Goal: Task Accomplishment & Management: Manage account settings

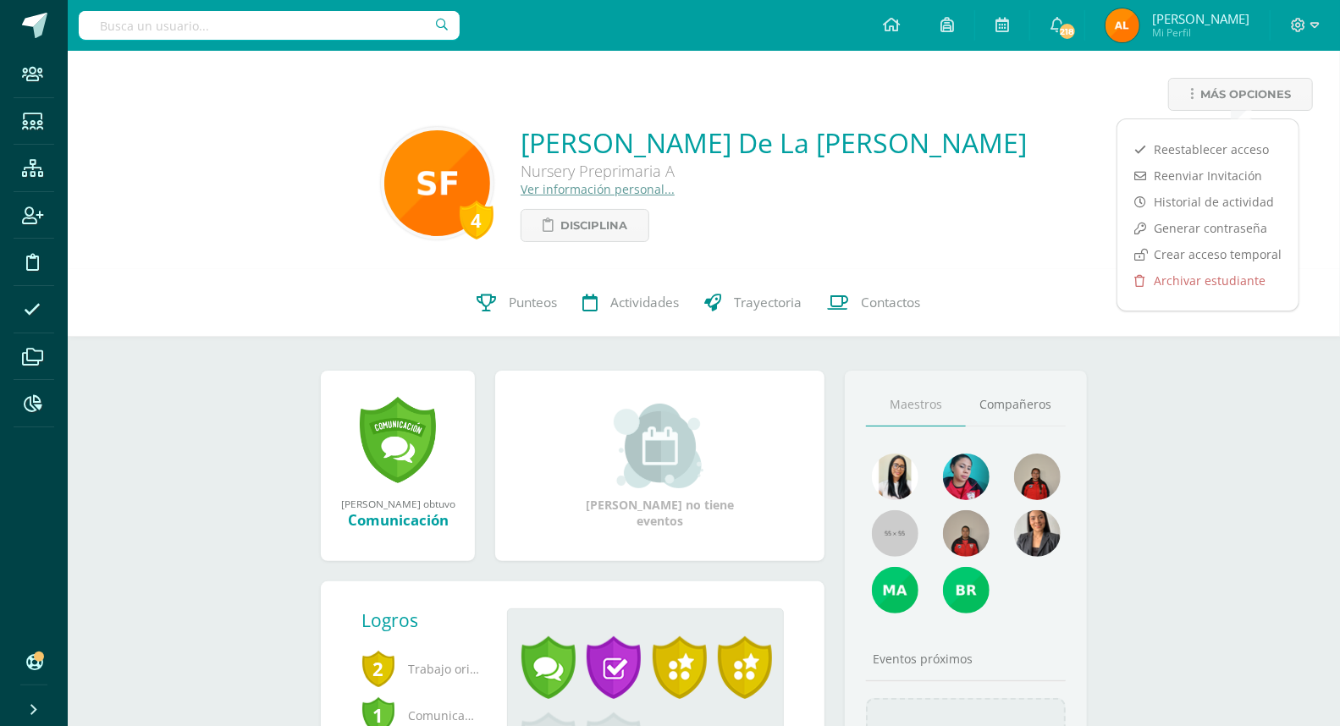
click at [266, 30] on input "text" at bounding box center [269, 25] width 381 height 29
type input "[PERSON_NAME]"
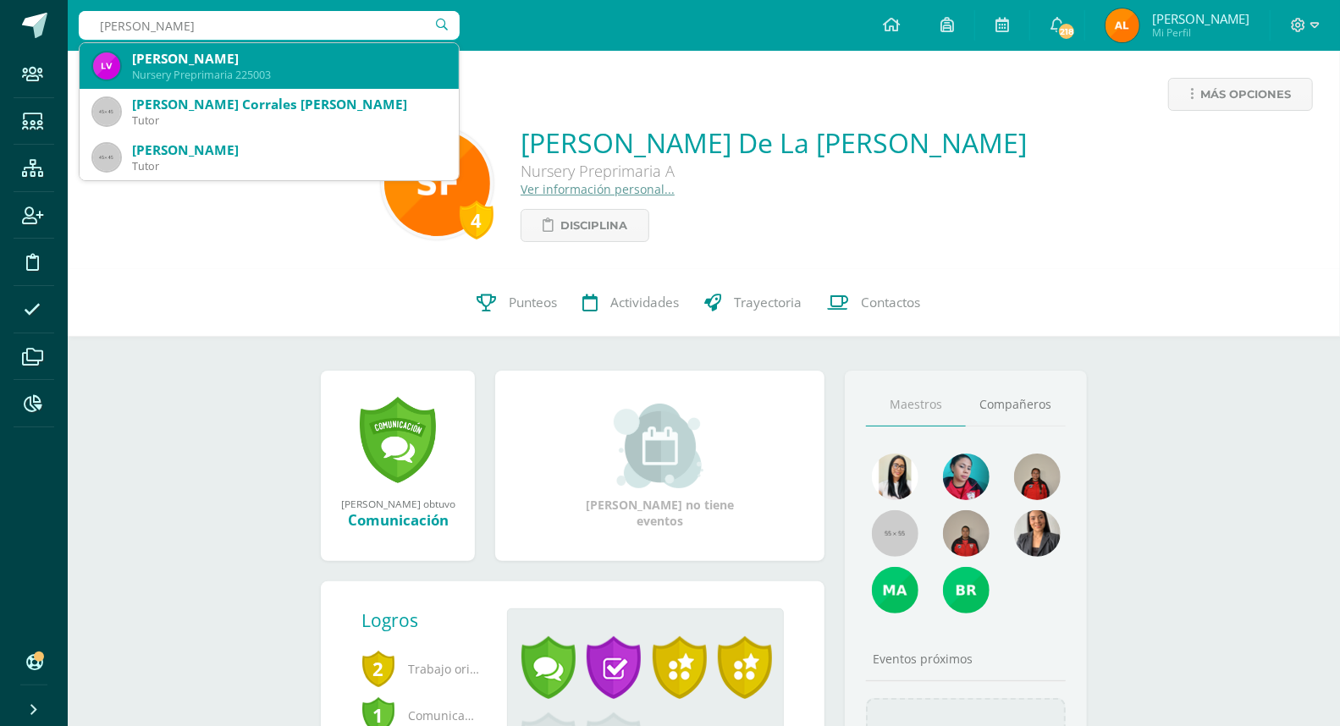
click at [269, 66] on div "Lucía Nicole Vitola Porras" at bounding box center [288, 59] width 313 height 18
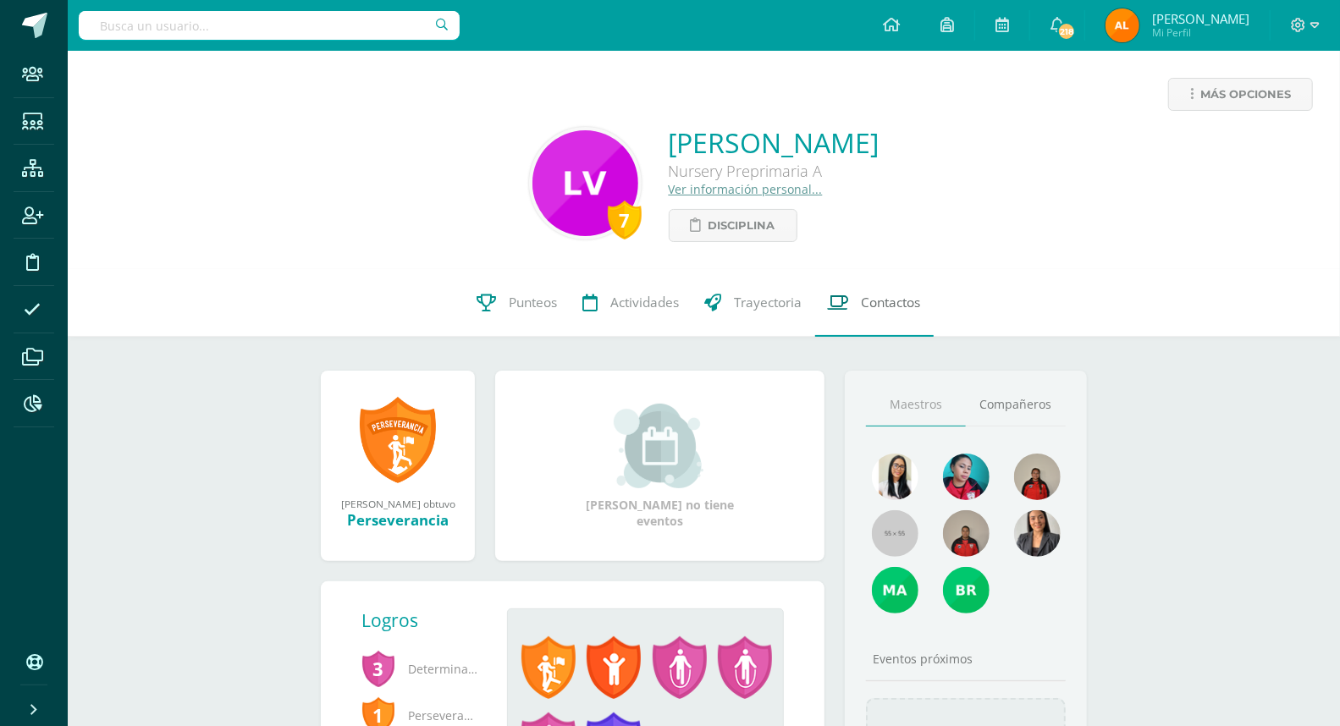
click at [865, 293] on link "Contactos" at bounding box center [874, 303] width 119 height 68
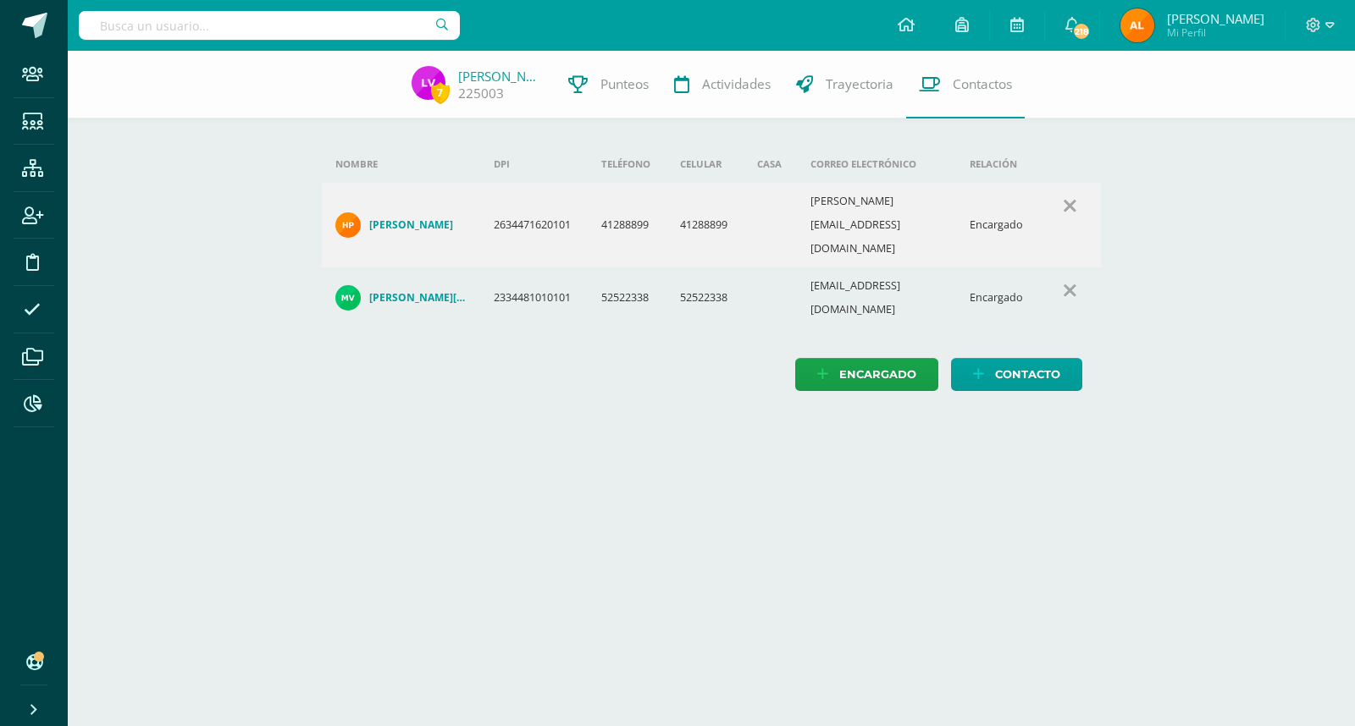
click at [418, 291] on h4 "Mario Noel Vitola Mejía" at bounding box center [418, 298] width 98 height 14
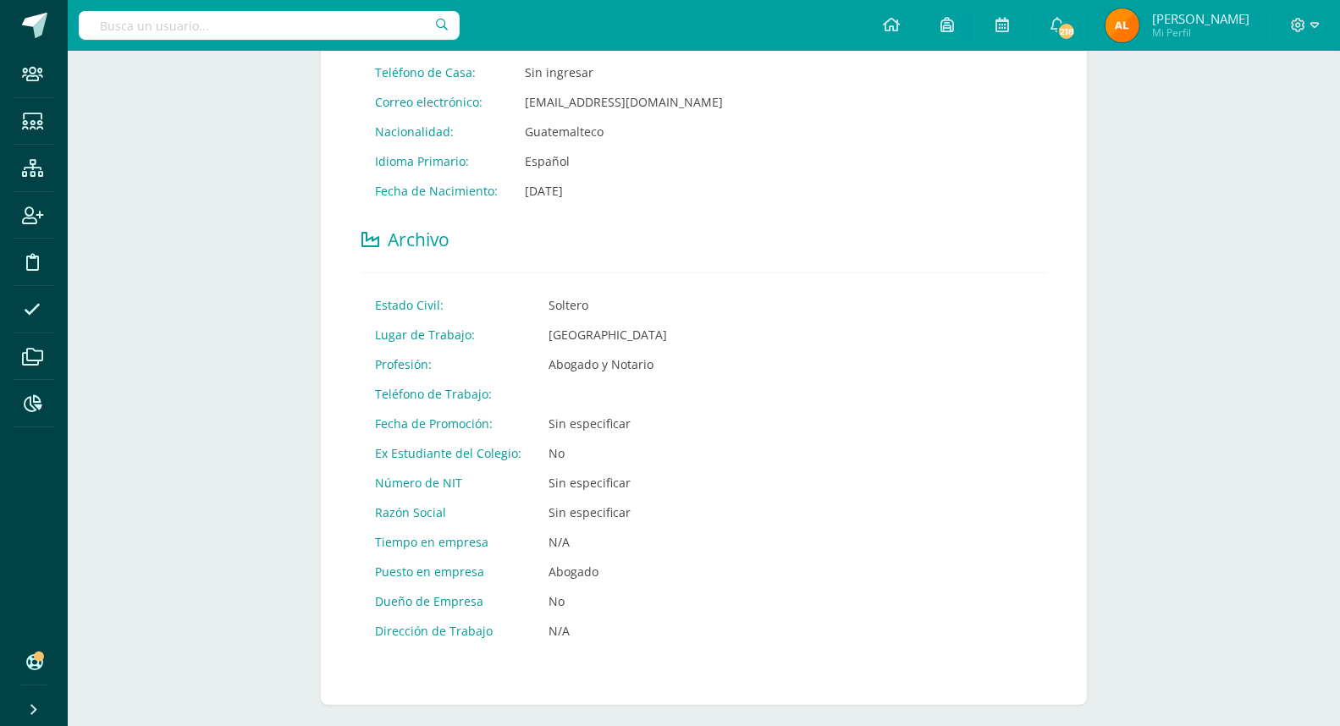
scroll to position [564, 0]
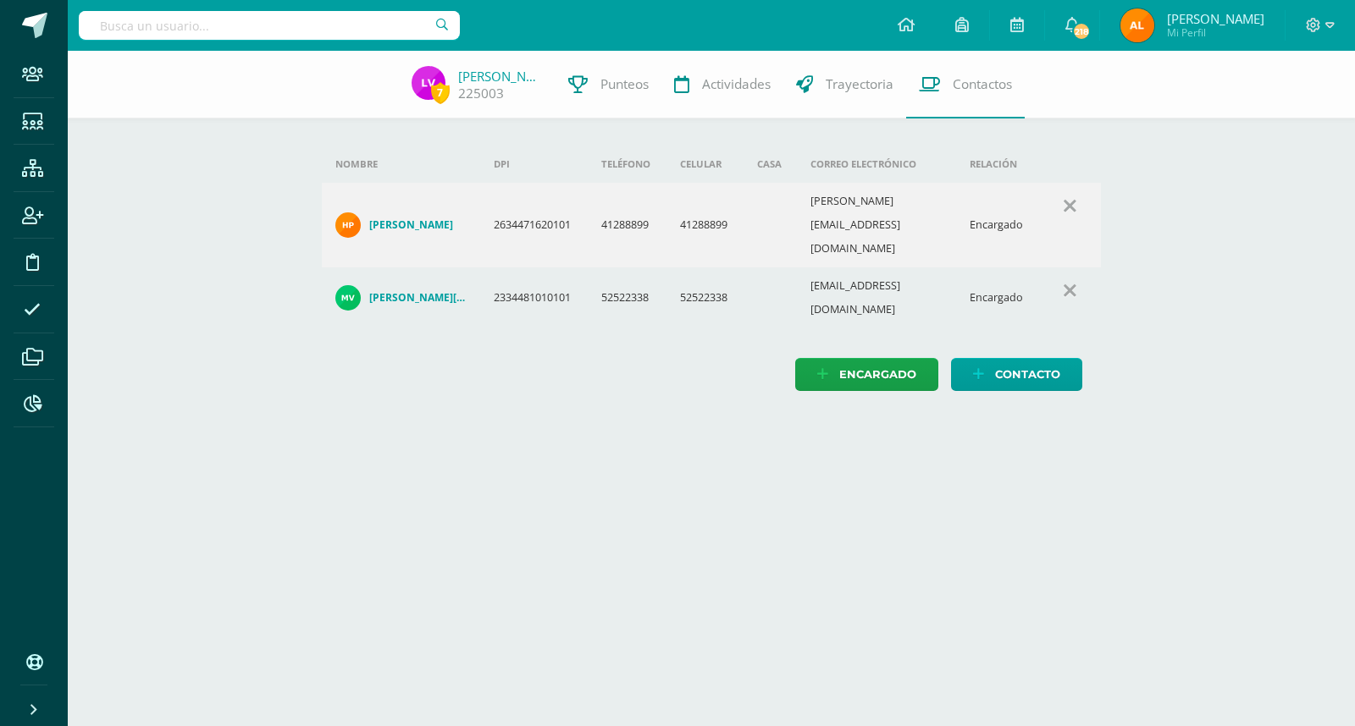
click at [445, 218] on h4 "[PERSON_NAME]" at bounding box center [411, 225] width 84 height 14
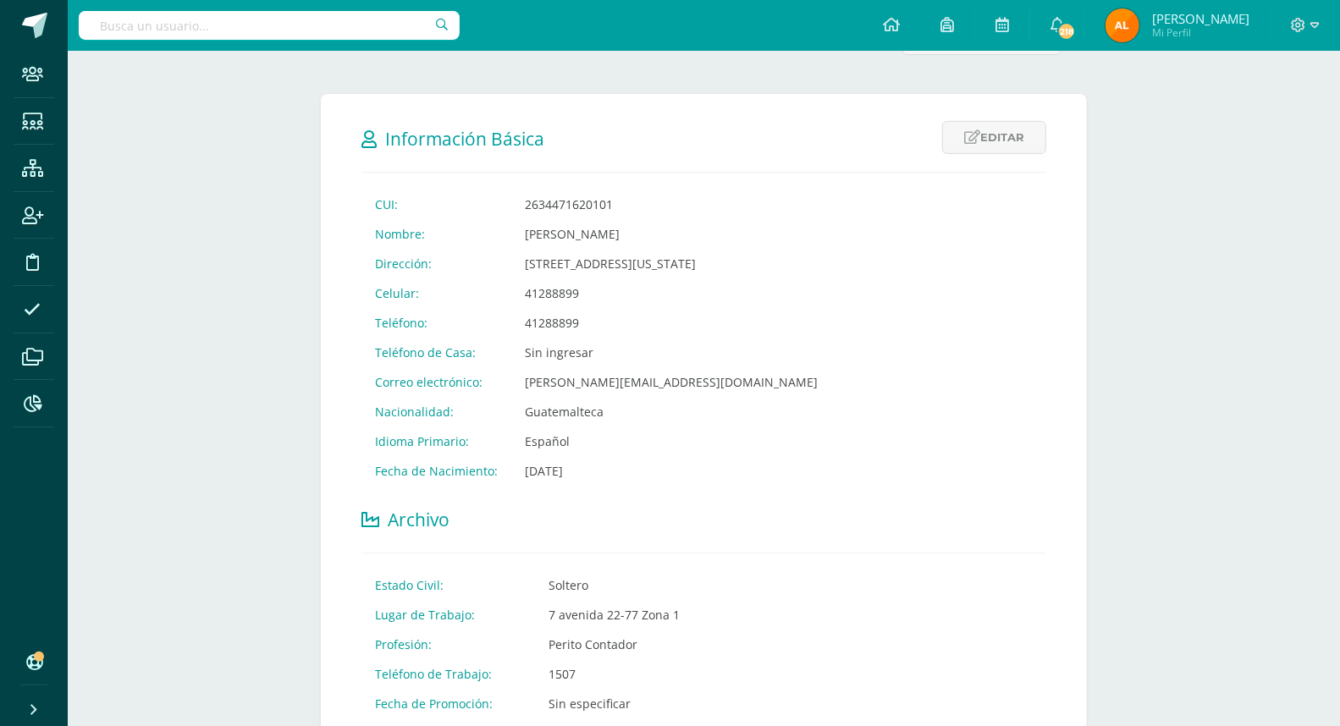
scroll to position [105, 0]
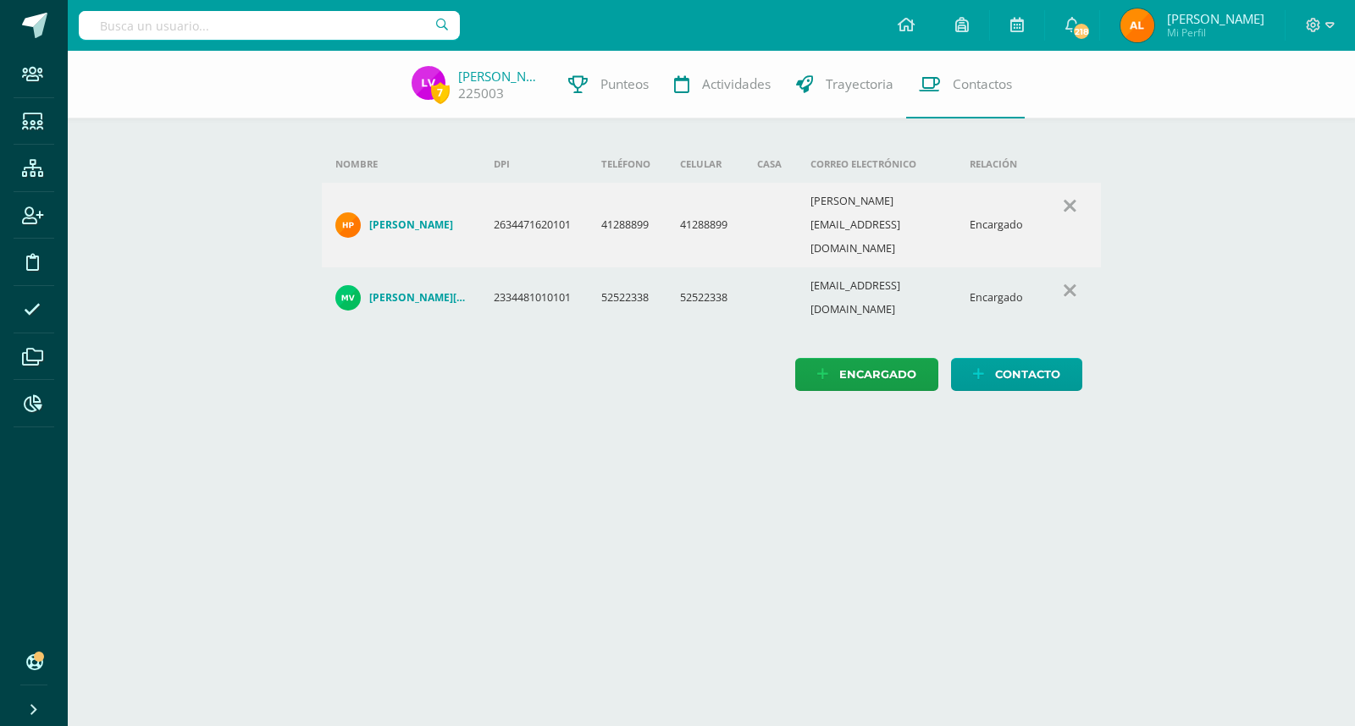
click at [351, 24] on input "text" at bounding box center [269, 25] width 381 height 29
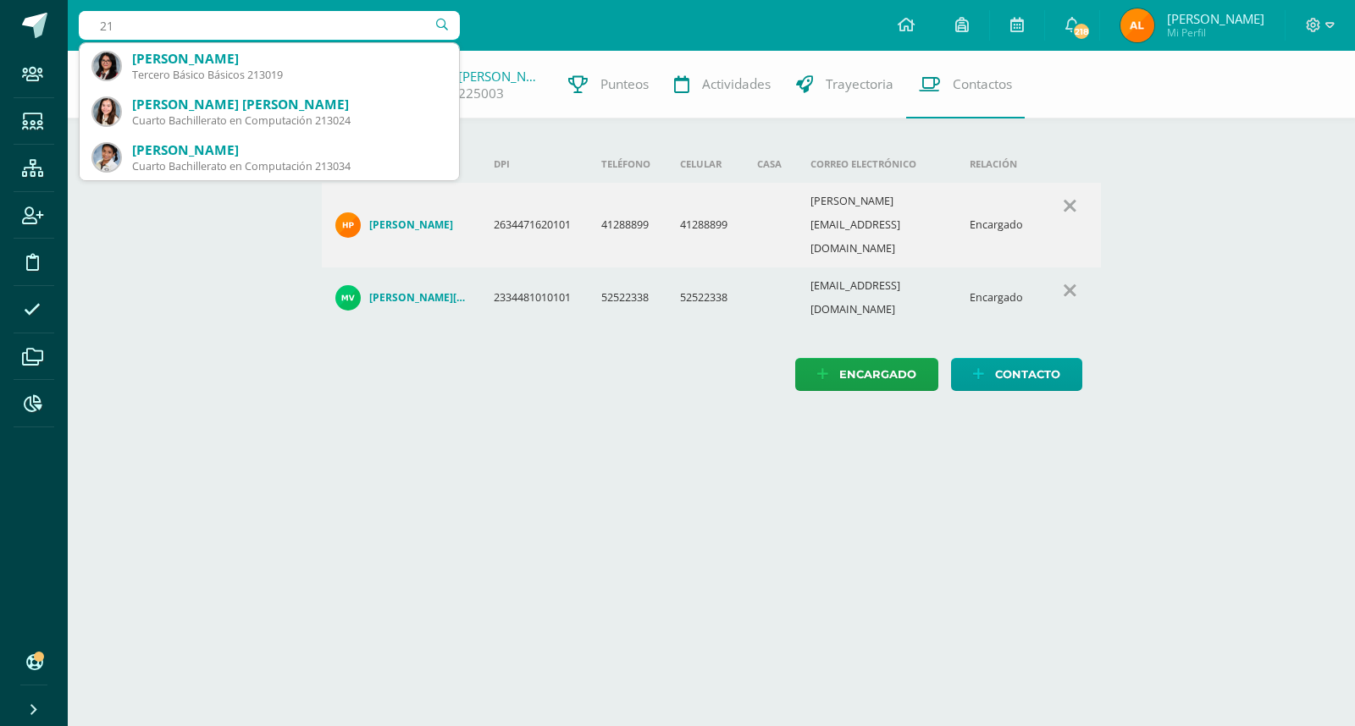
type input "2"
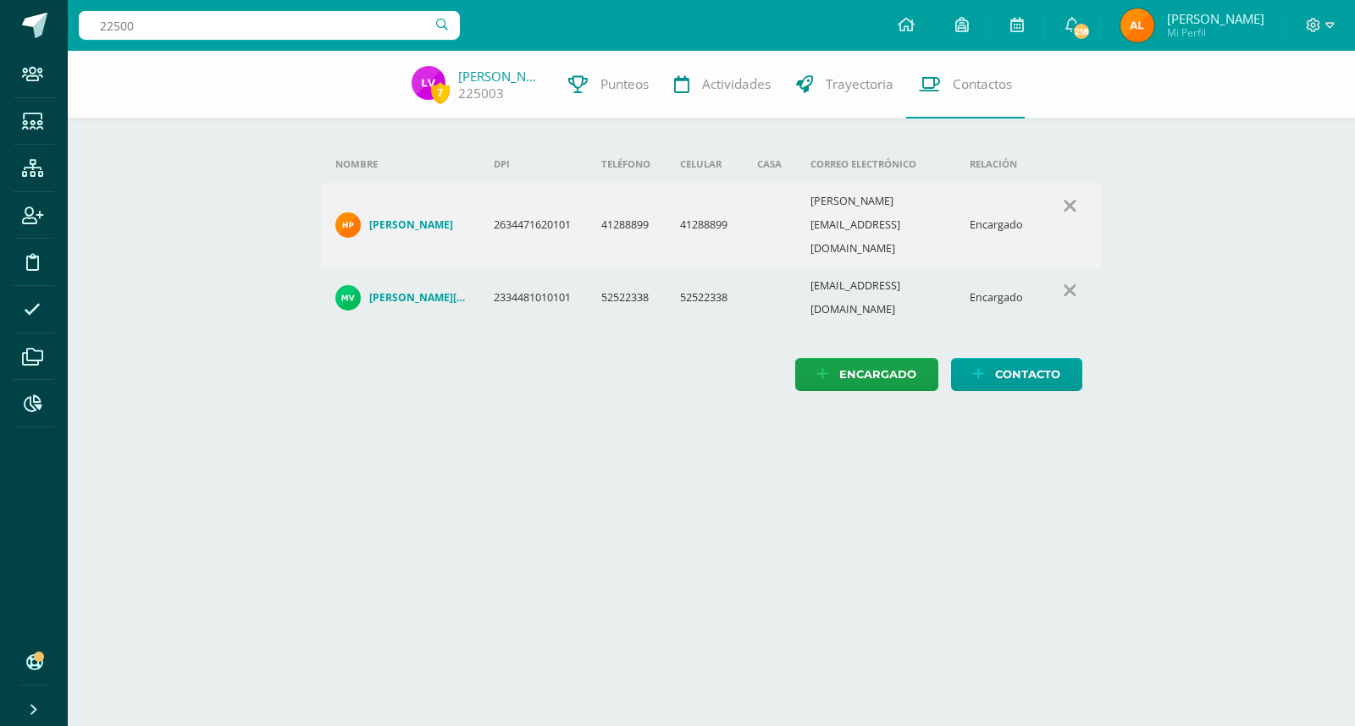
type input "225003"
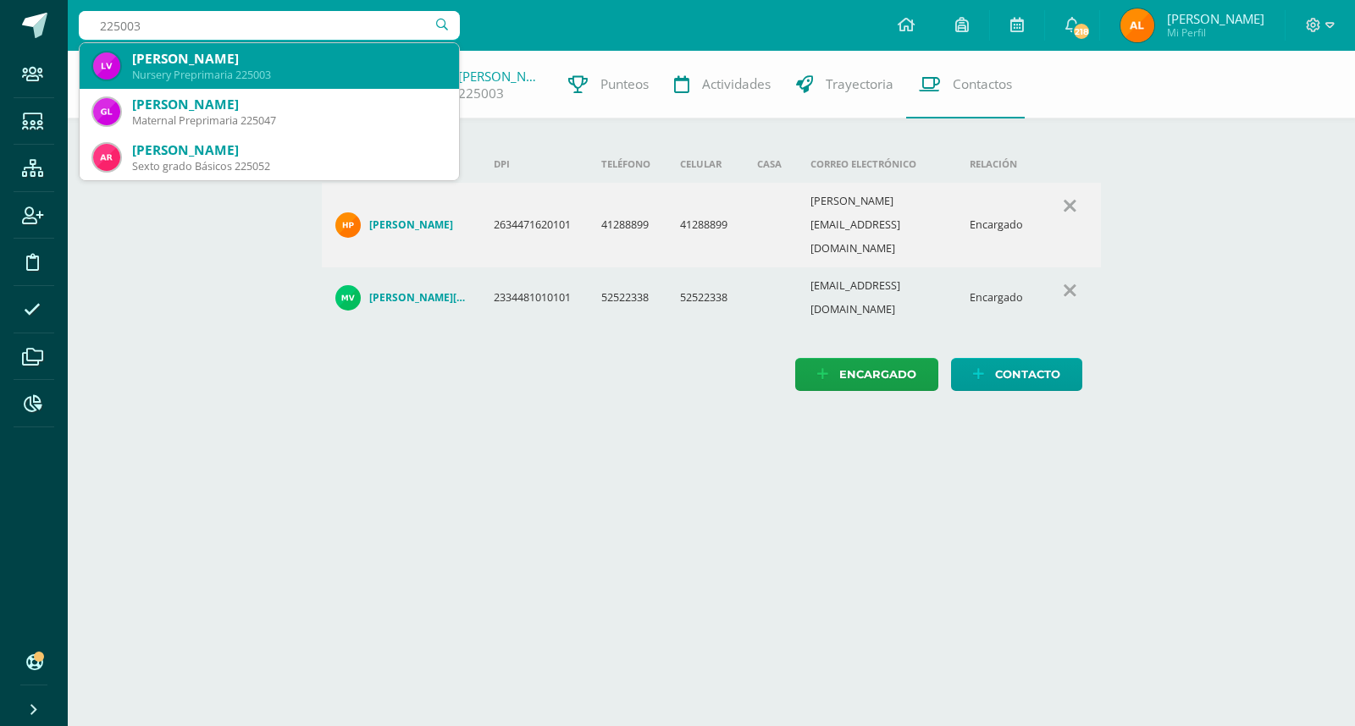
click at [188, 56] on div "Lucía Nicole Vitola Porras" at bounding box center [288, 59] width 313 height 18
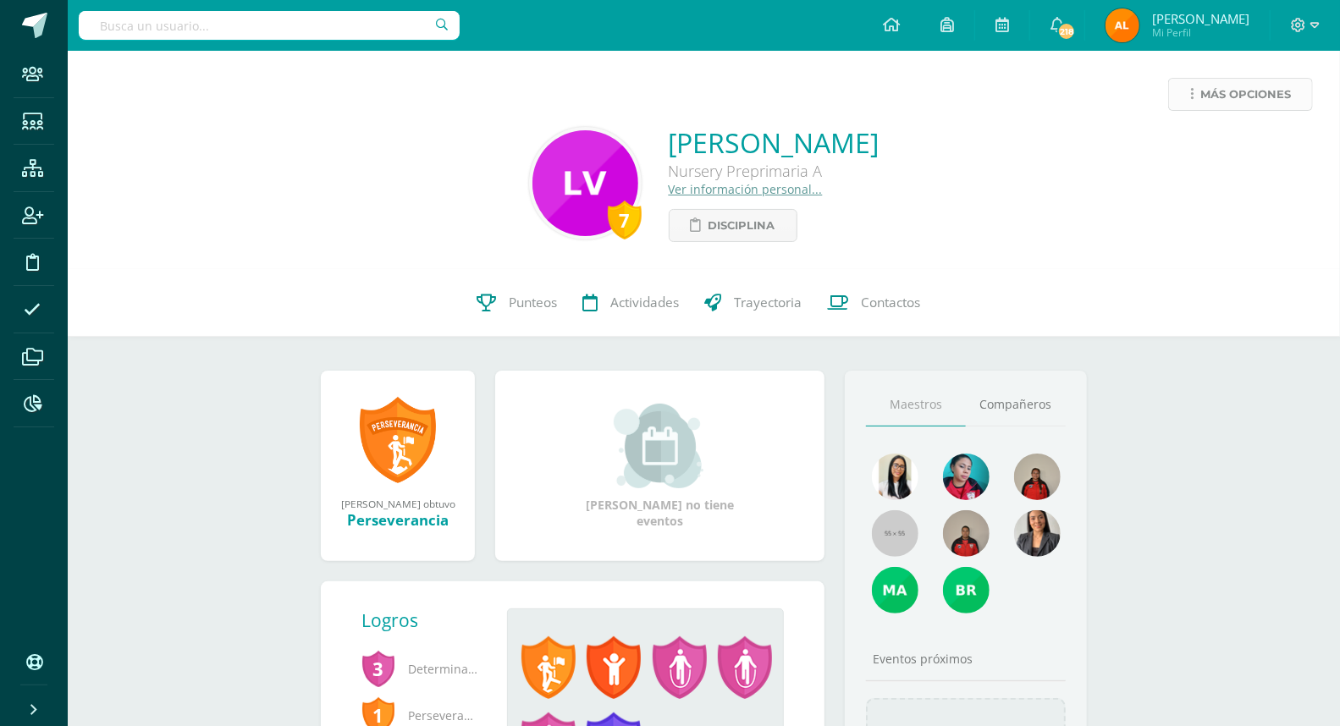
click at [1223, 96] on span "Más opciones" at bounding box center [1246, 94] width 91 height 31
click at [1196, 147] on link "Limitar acceso" at bounding box center [1208, 149] width 181 height 26
click at [293, 24] on input "text" at bounding box center [269, 25] width 381 height 29
type input "224068"
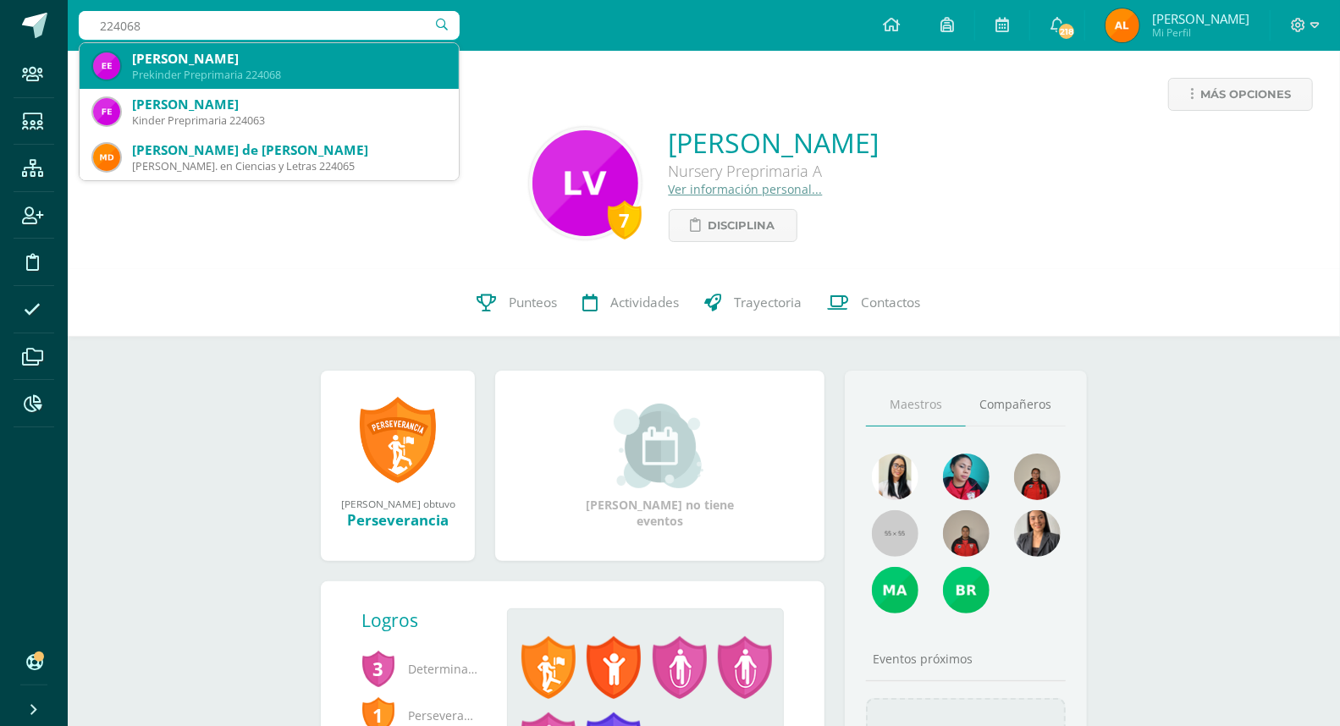
click at [251, 55] on div "[PERSON_NAME]" at bounding box center [288, 59] width 313 height 18
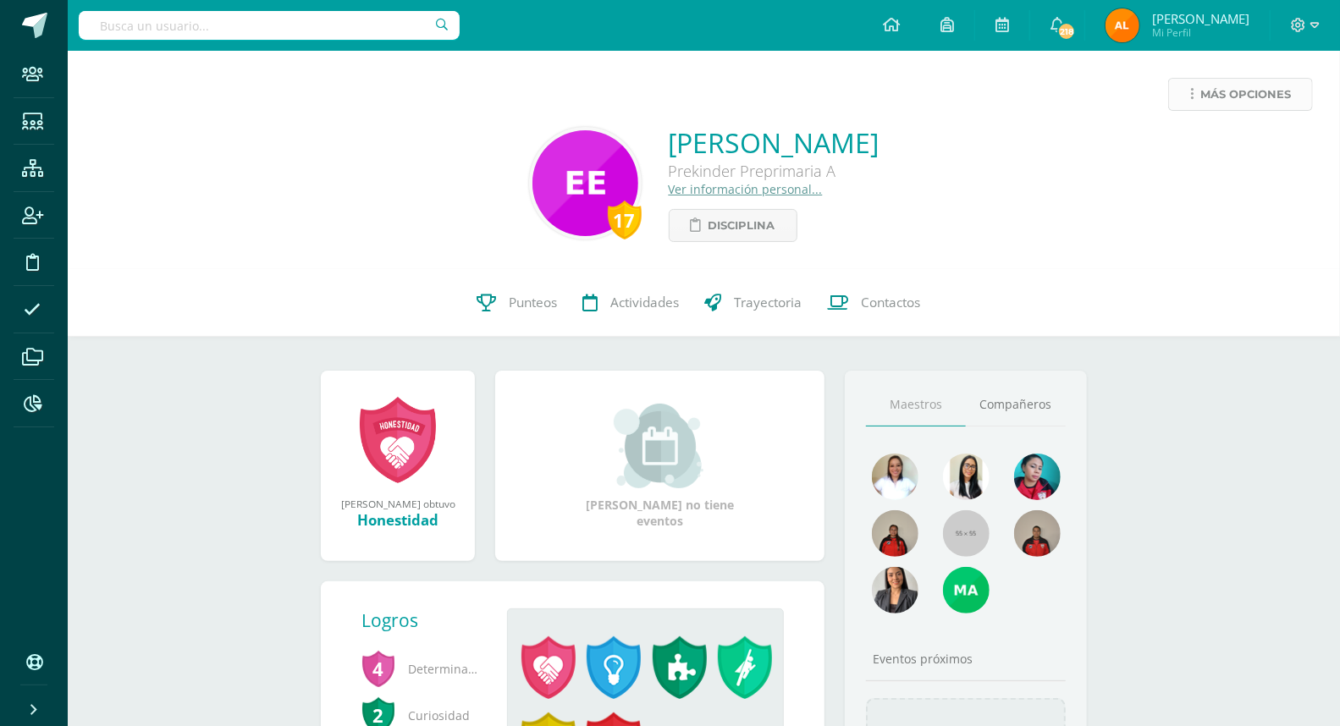
click at [1243, 87] on span "Más opciones" at bounding box center [1246, 94] width 91 height 31
click at [312, 32] on input "text" at bounding box center [269, 25] width 381 height 29
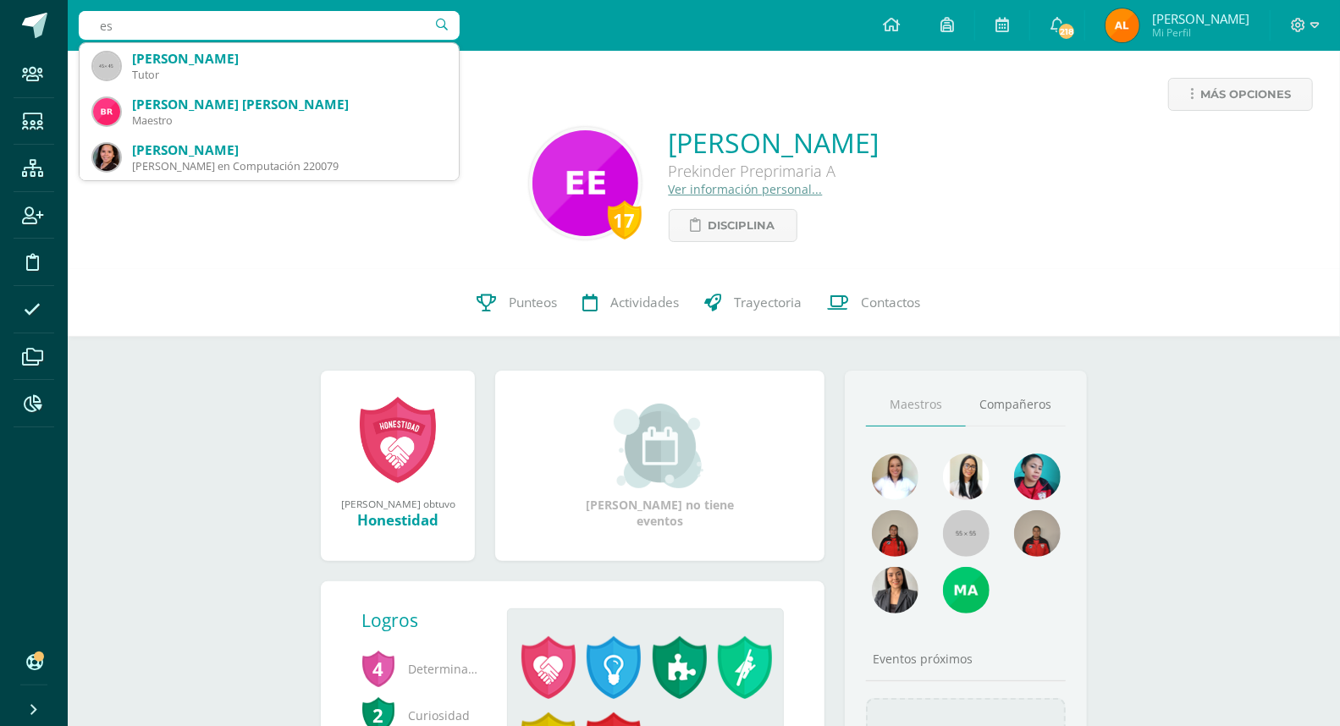
type input "e"
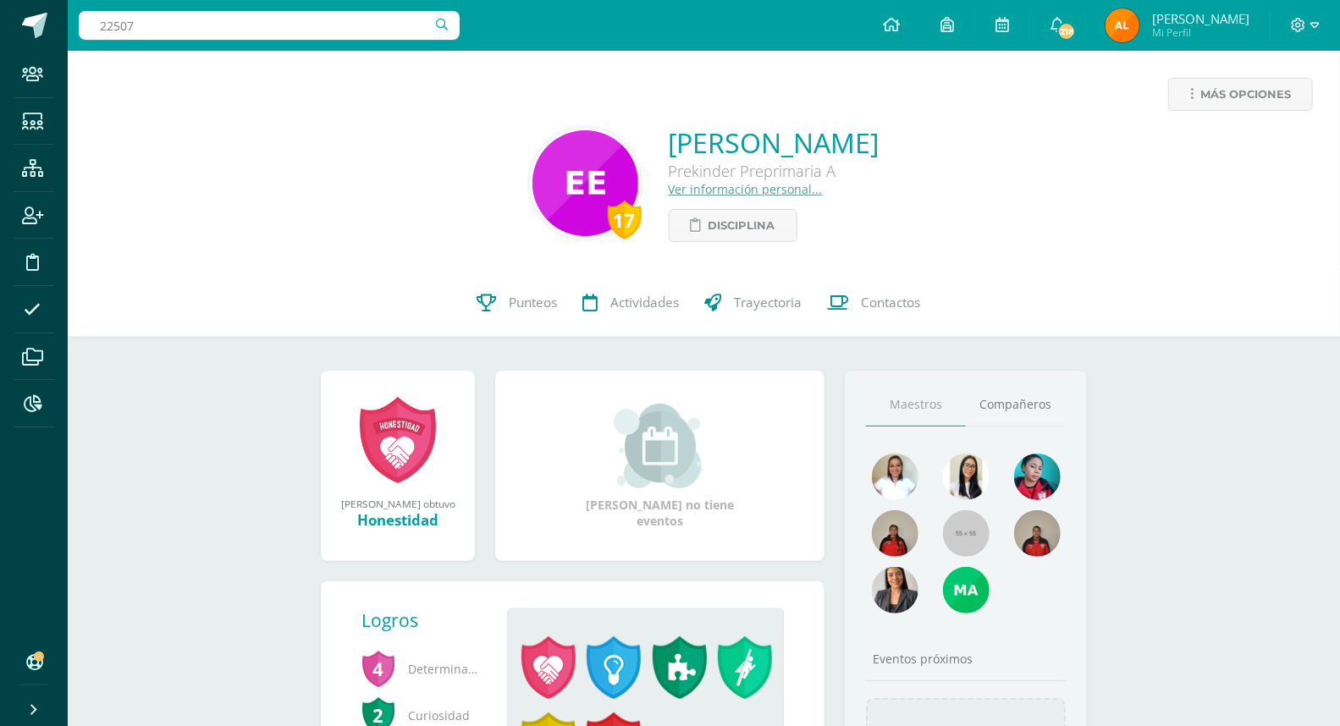
type input "225073"
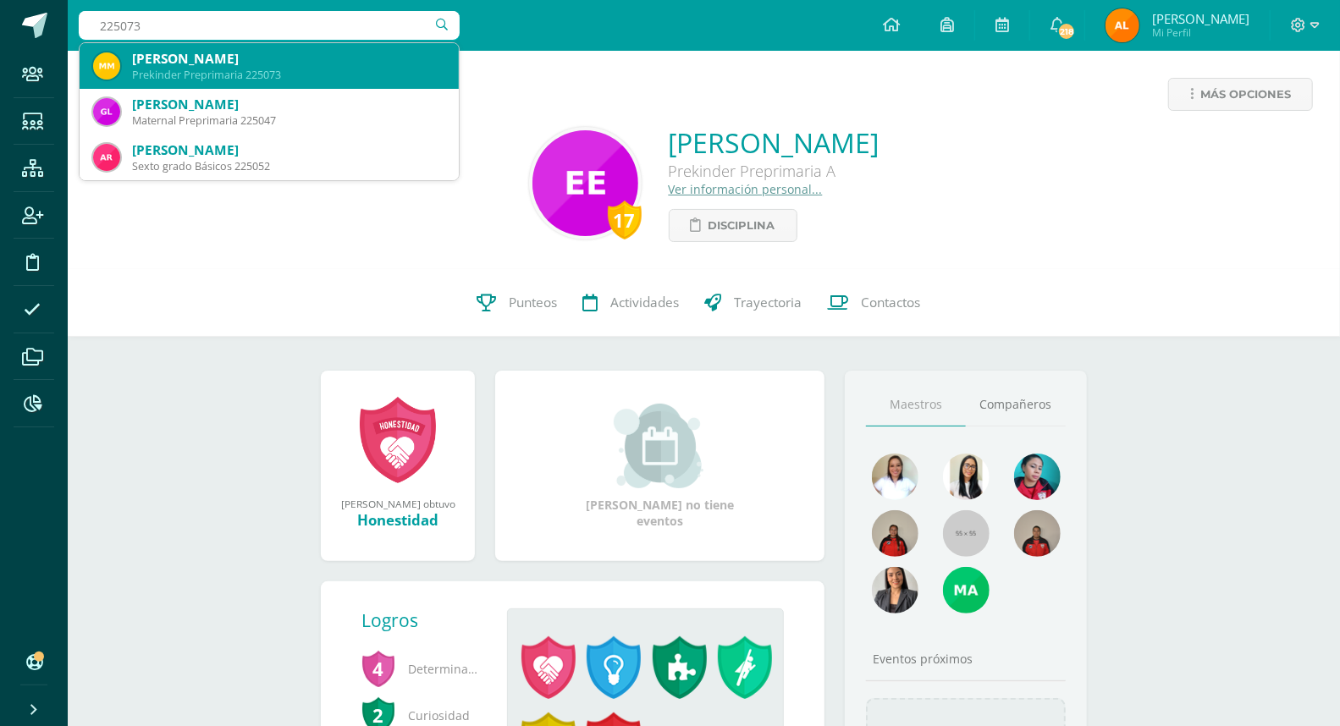
click at [297, 72] on div "Prekinder Preprimaria 225073" at bounding box center [288, 75] width 313 height 14
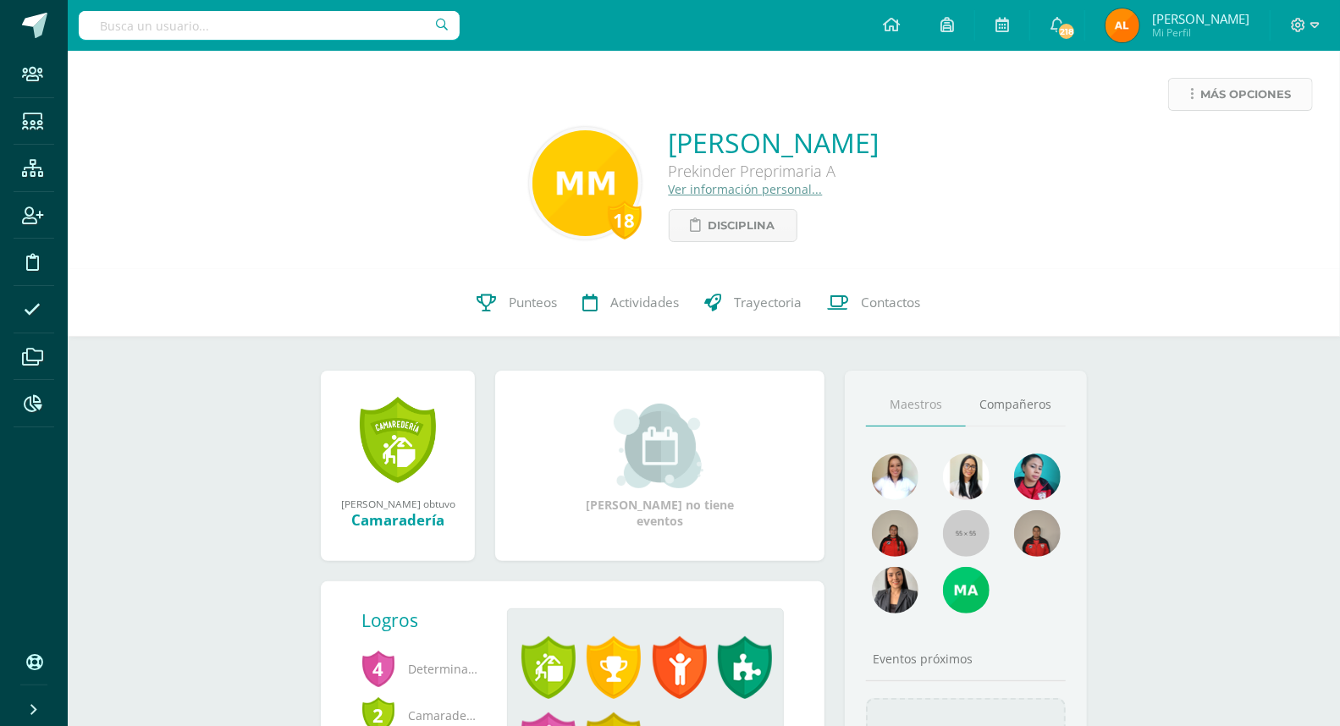
click at [1226, 94] on span "Más opciones" at bounding box center [1246, 94] width 91 height 31
click at [1027, 155] on div "18 [PERSON_NAME] Prekinder Preprimaria A Ver información personal... Disciplina" at bounding box center [704, 183] width 1246 height 118
